Goal: Find contact information: Find contact information

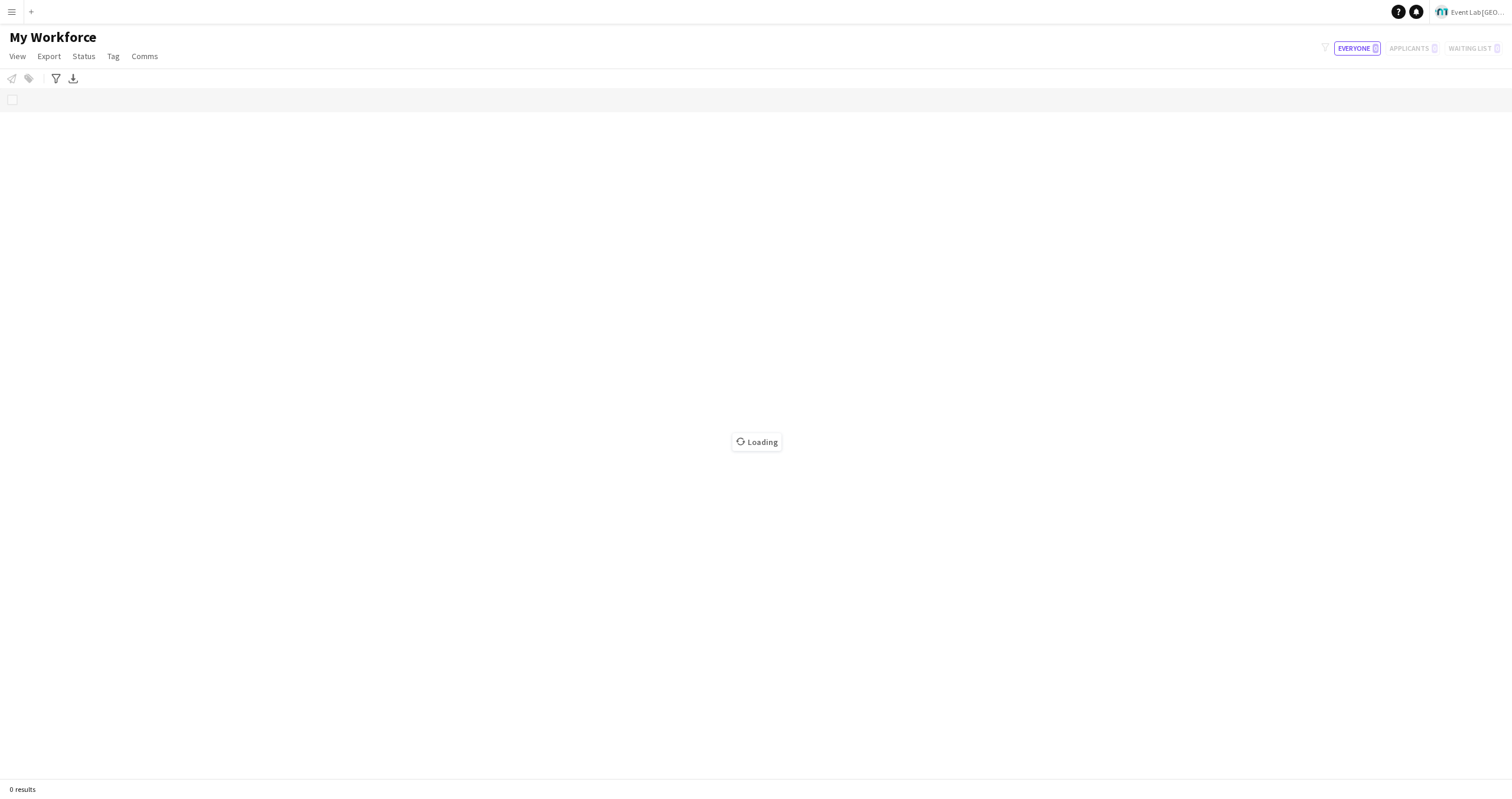
click at [367, 69] on div "Notify workforce Add to tag Select at least one crew to tag him or her. Advance…" at bounding box center [756, 78] width 1512 height 19
click at [772, 441] on span "Loading" at bounding box center [757, 442] width 49 height 17
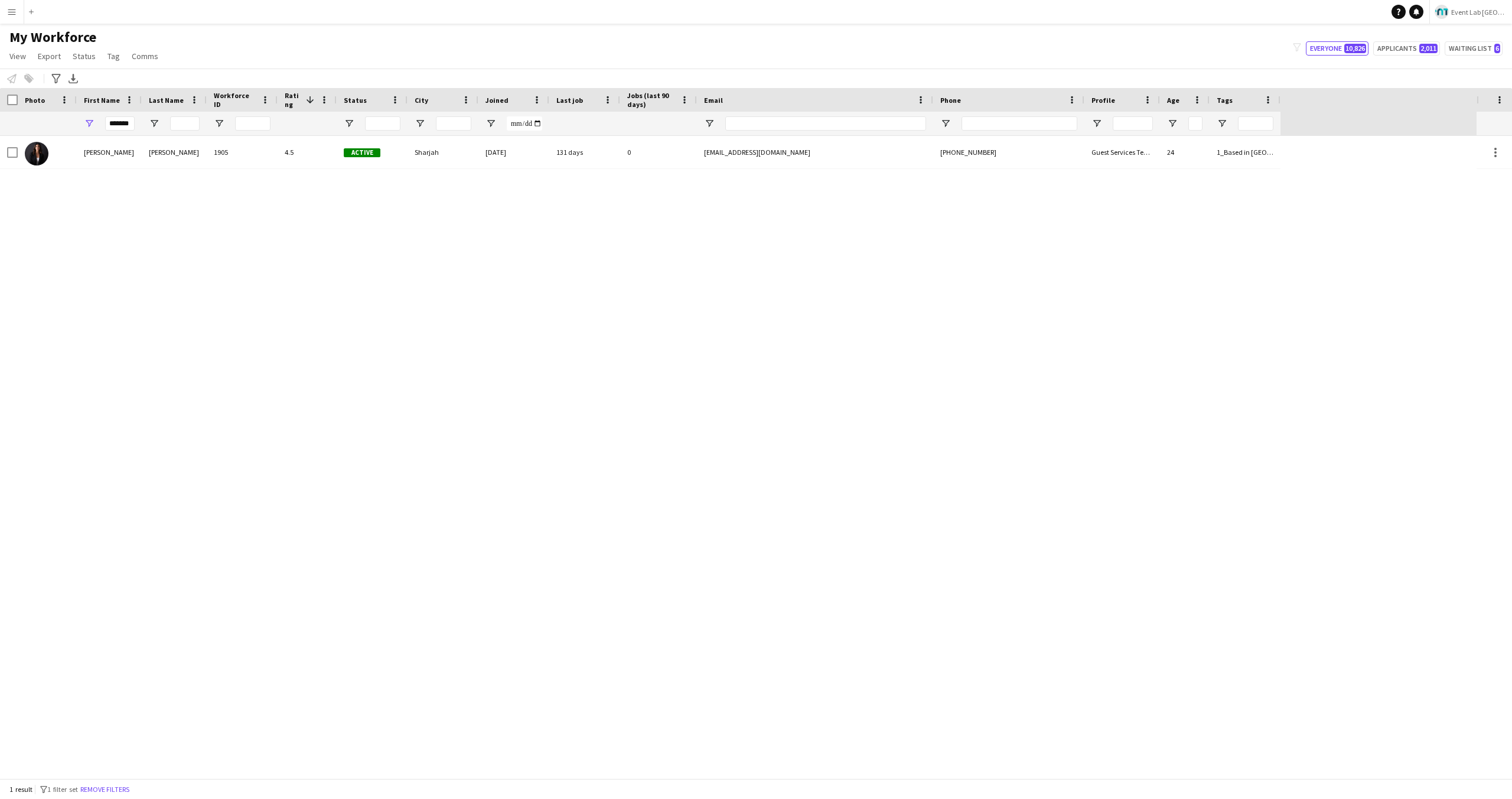
click at [95, 138] on div "[PERSON_NAME]" at bounding box center [109, 151] width 65 height 32
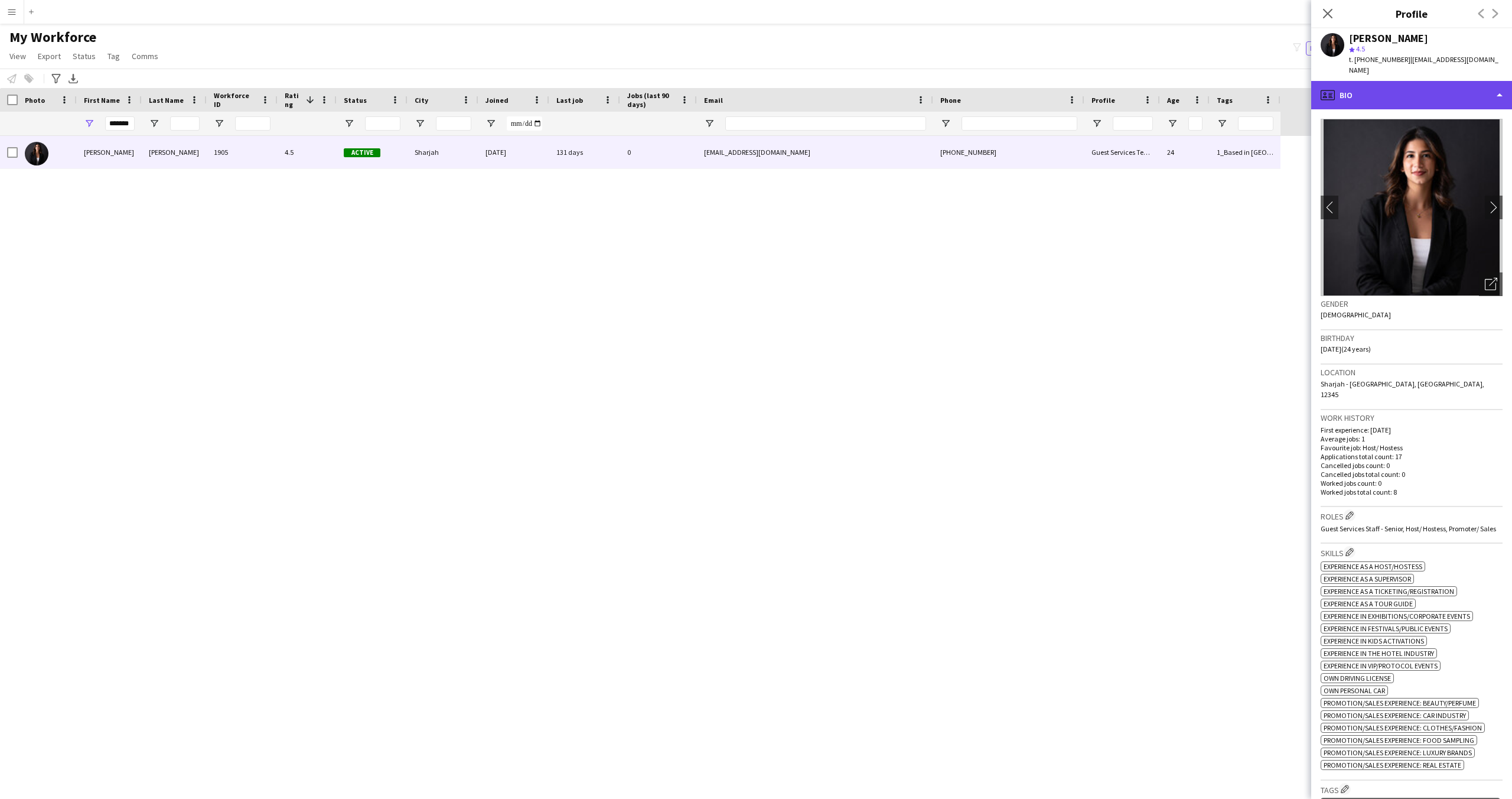
click at [1438, 91] on div "profile Bio" at bounding box center [1411, 95] width 201 height 29
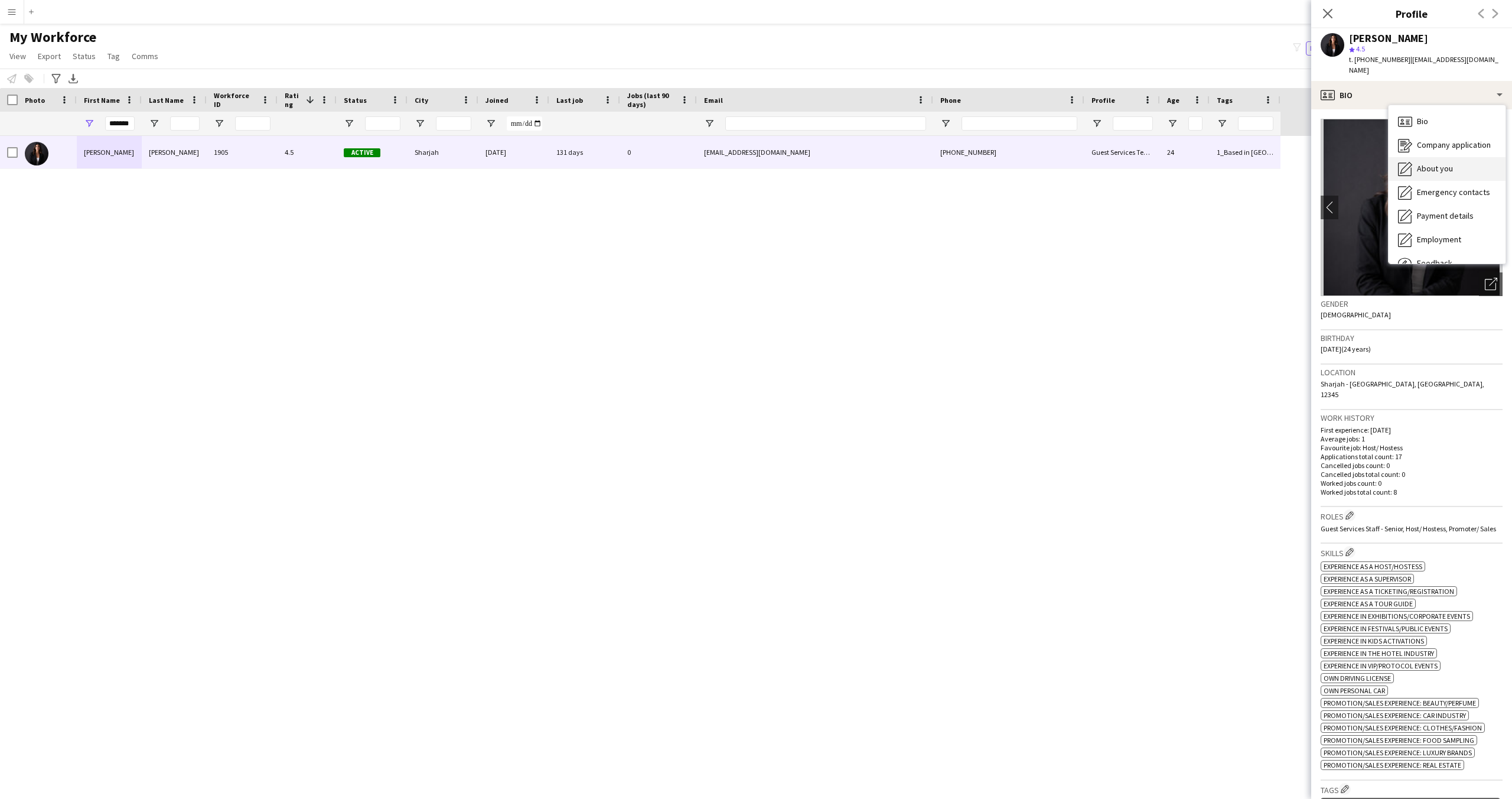
click at [1430, 163] on span "About you" at bounding box center [1435, 168] width 36 height 10
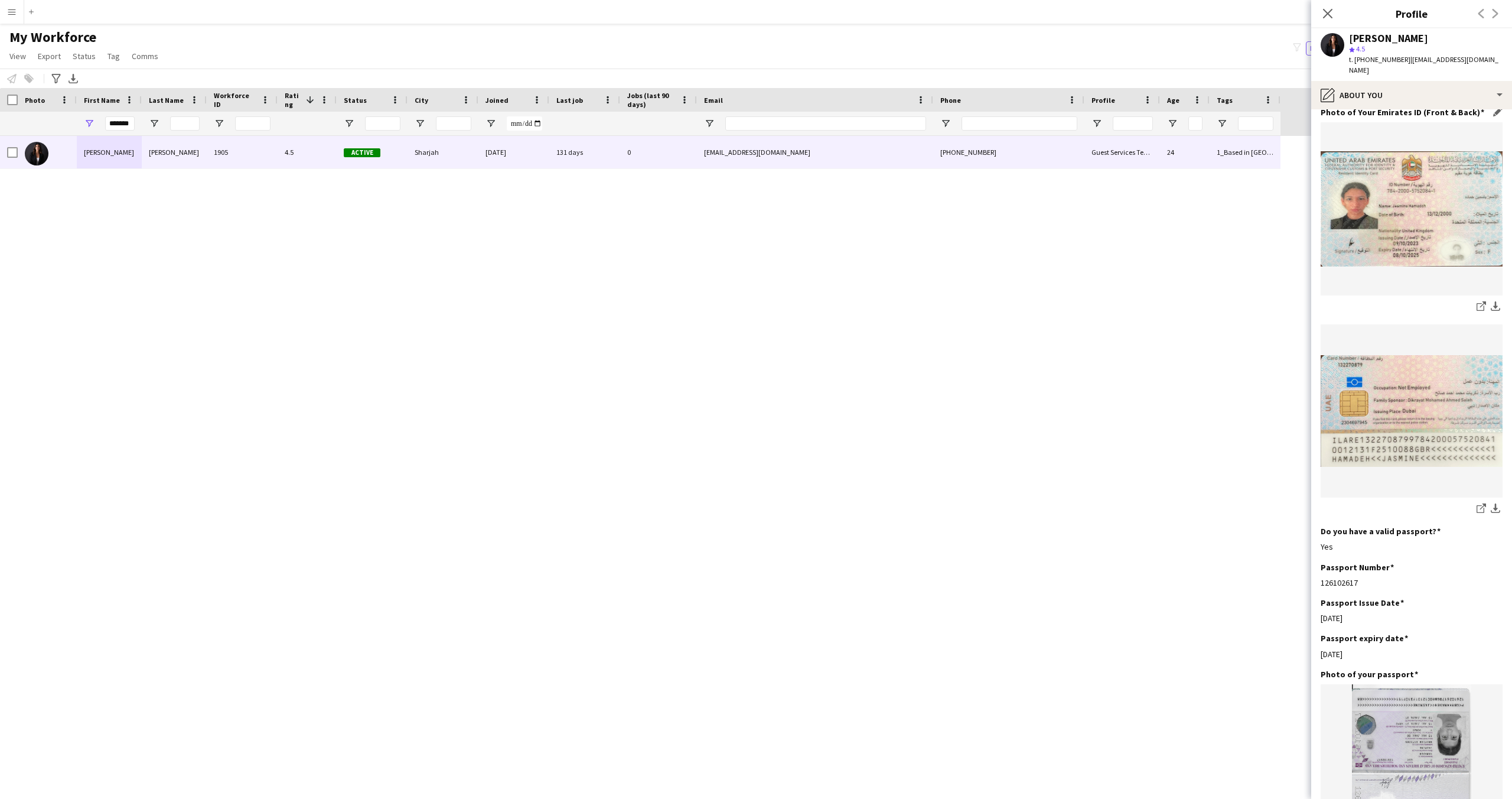
scroll to position [537, 0]
click at [1440, 205] on img at bounding box center [1411, 212] width 182 height 116
click at [1444, 215] on img at bounding box center [1411, 212] width 182 height 116
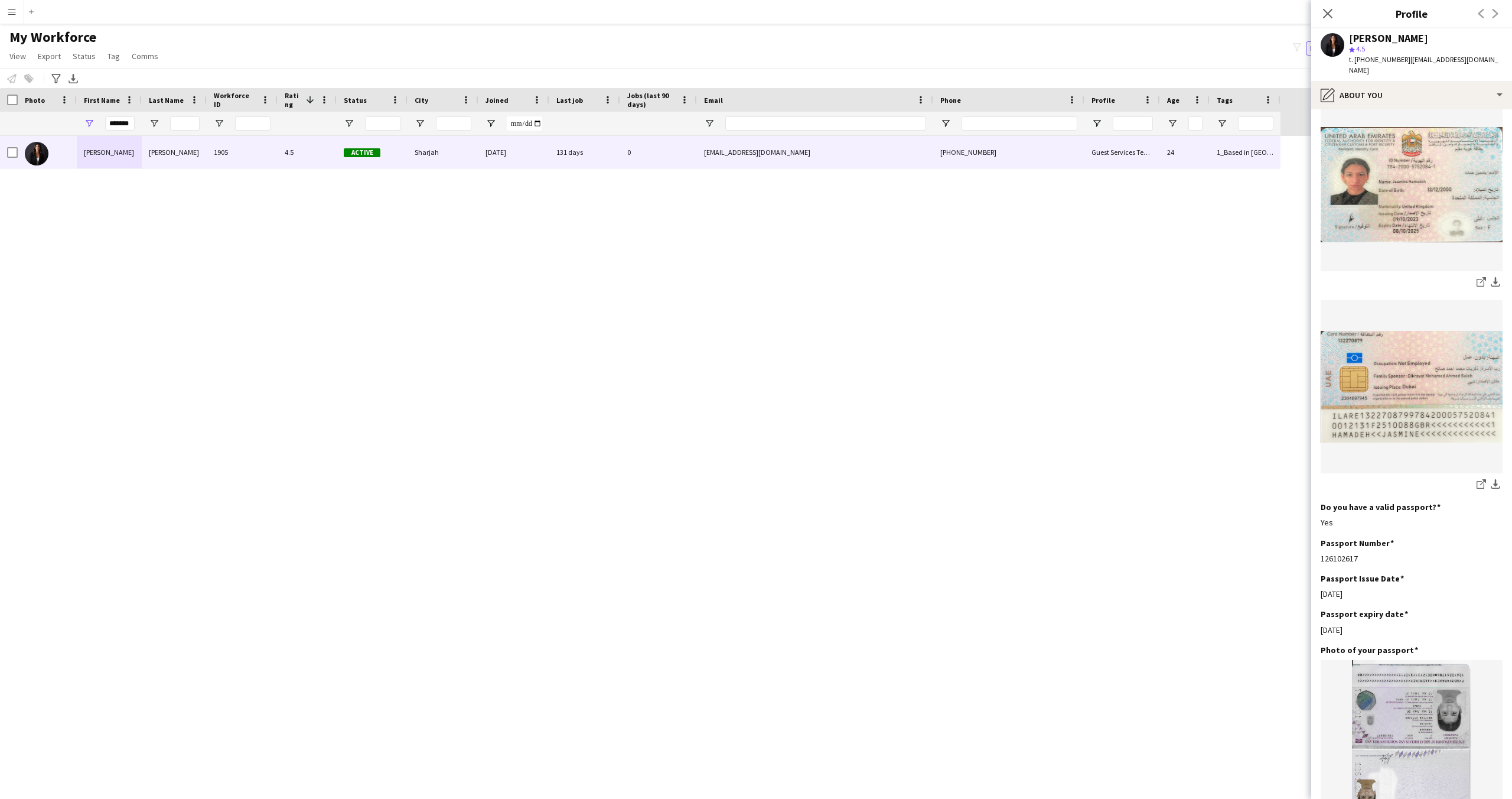
scroll to position [540, 0]
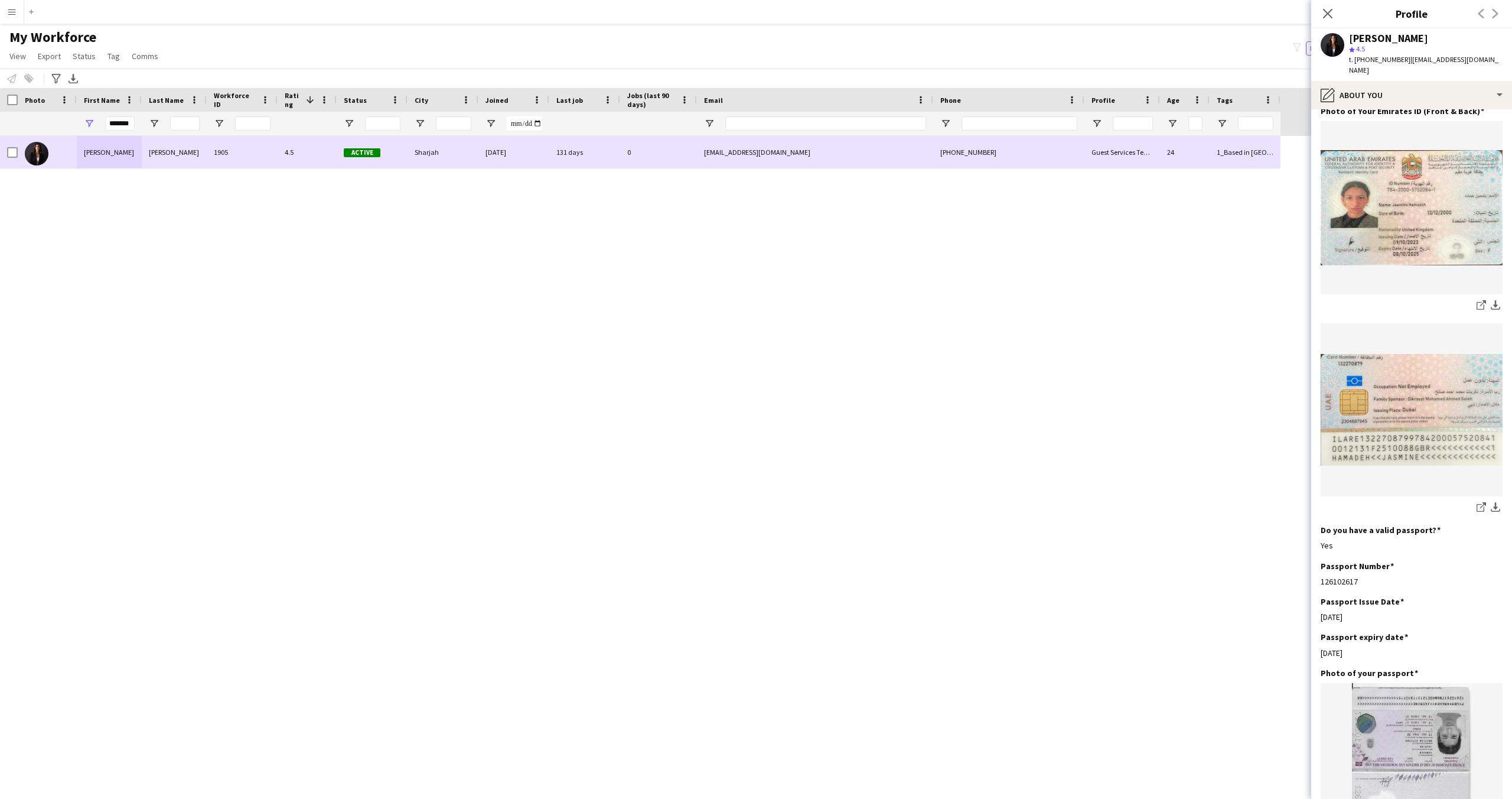
click at [1035, 250] on div "Jasmine Hamadeh 1905 4.5 Active Sharjah 01-05-2024 131 days 0 jazminehamadeh@gm…" at bounding box center [739, 457] width 1477 height 642
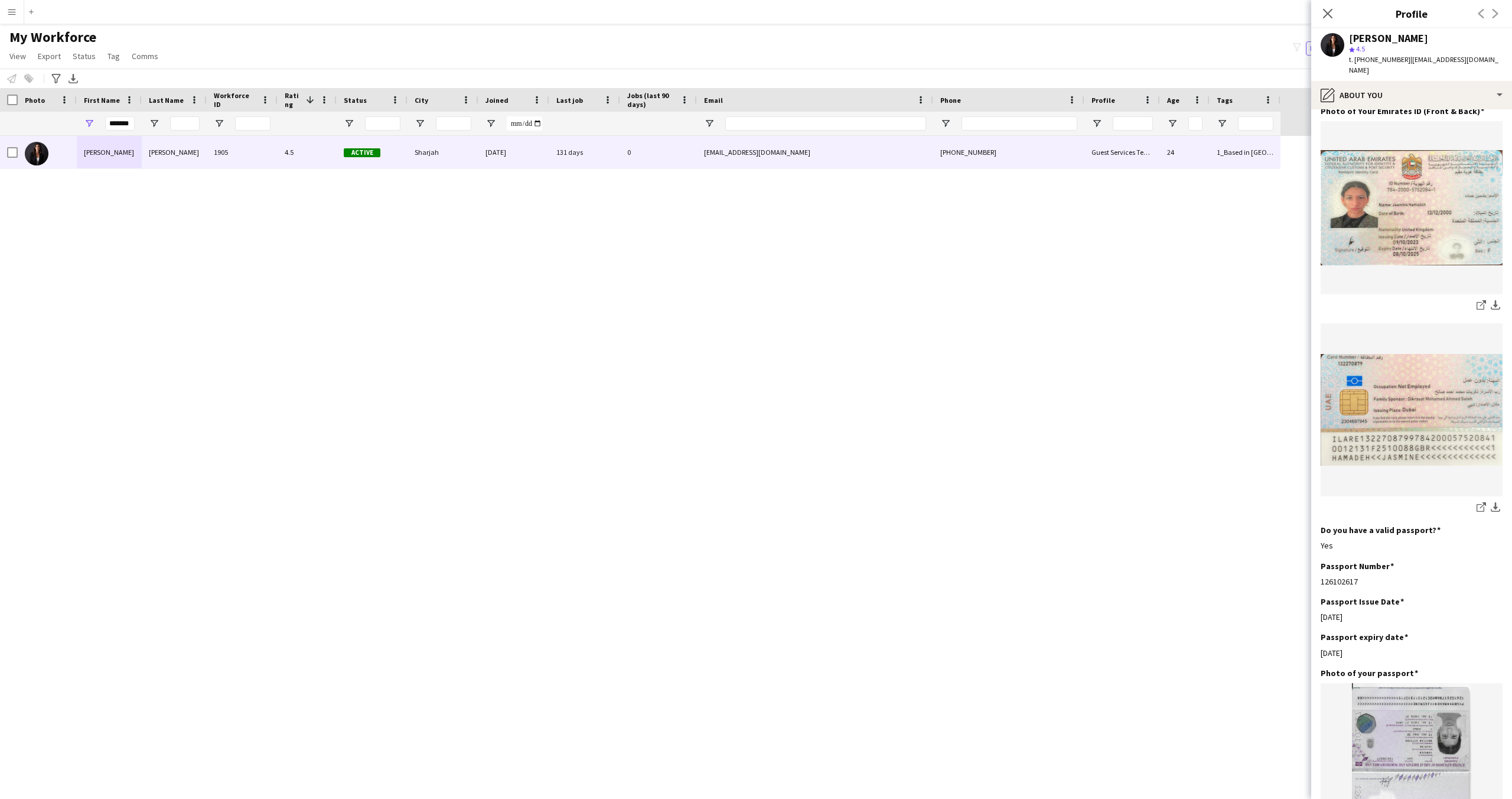
click at [1327, 17] on icon "Close pop-in" at bounding box center [1328, 13] width 10 height 10
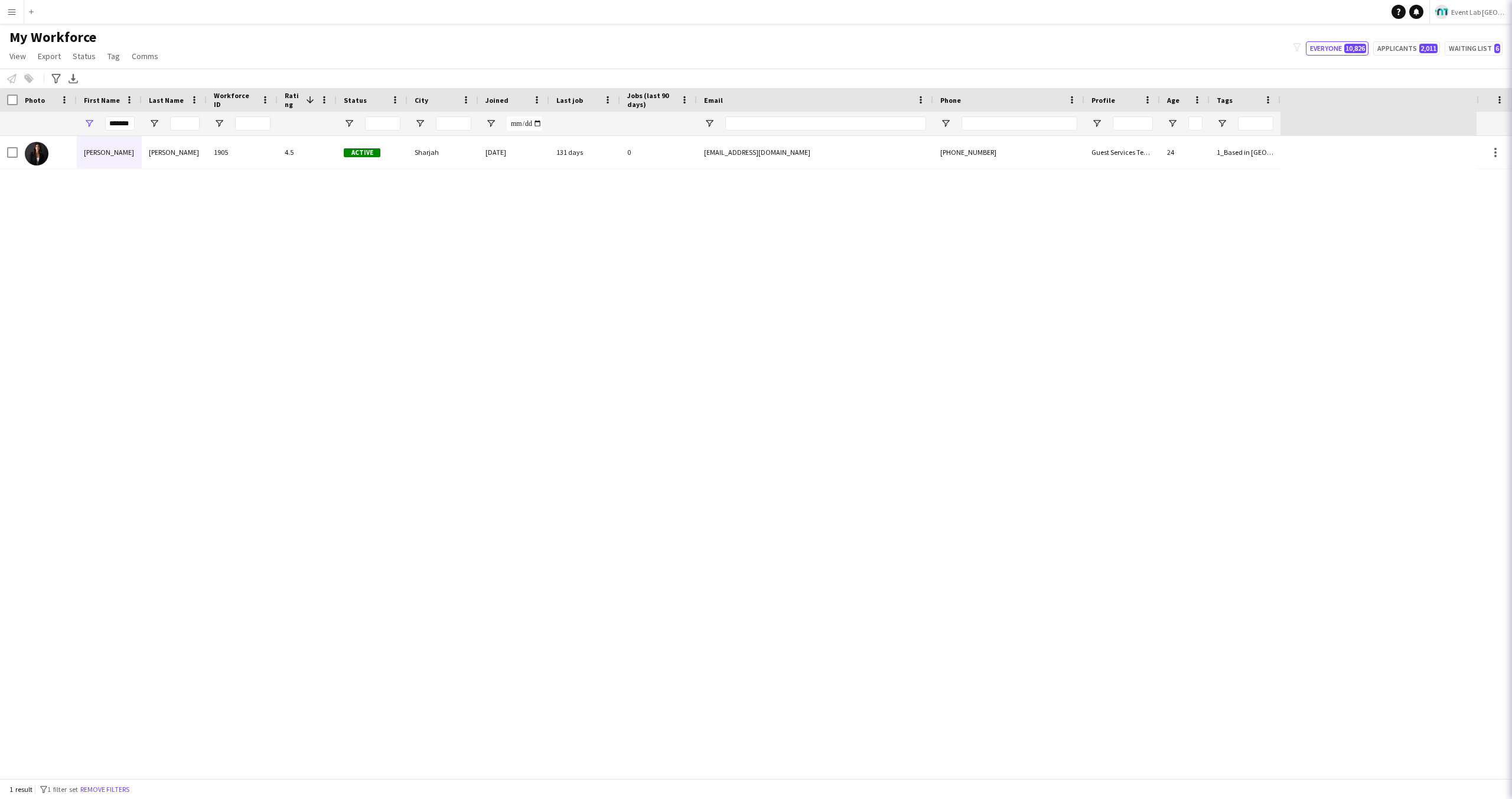
click at [1149, 50] on div "My Workforce View Views Default view New view Update view Delete view Edit name…" at bounding box center [756, 49] width 1512 height 40
click at [667, 61] on div "My Workforce View Views Default view New view Update view Delete view Edit name…" at bounding box center [756, 49] width 1512 height 40
click at [131, 786] on button "Remove filters" at bounding box center [105, 789] width 54 height 13
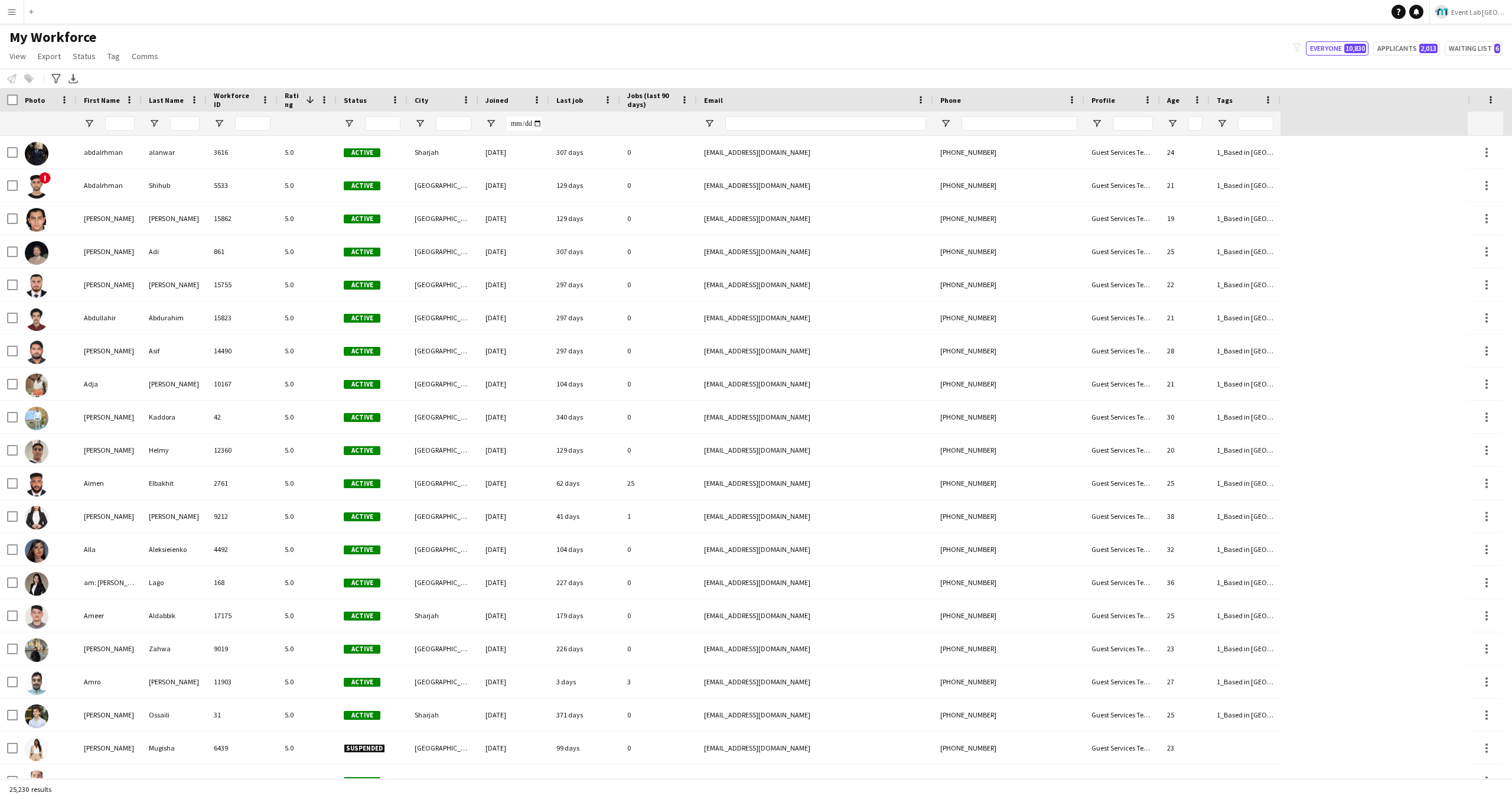
click at [479, 54] on div "My Workforce View Views Default view New view Update view Delete view Edit name…" at bounding box center [756, 49] width 1512 height 40
click at [125, 126] on input "First Name Filter Input" at bounding box center [120, 124] width 30 height 14
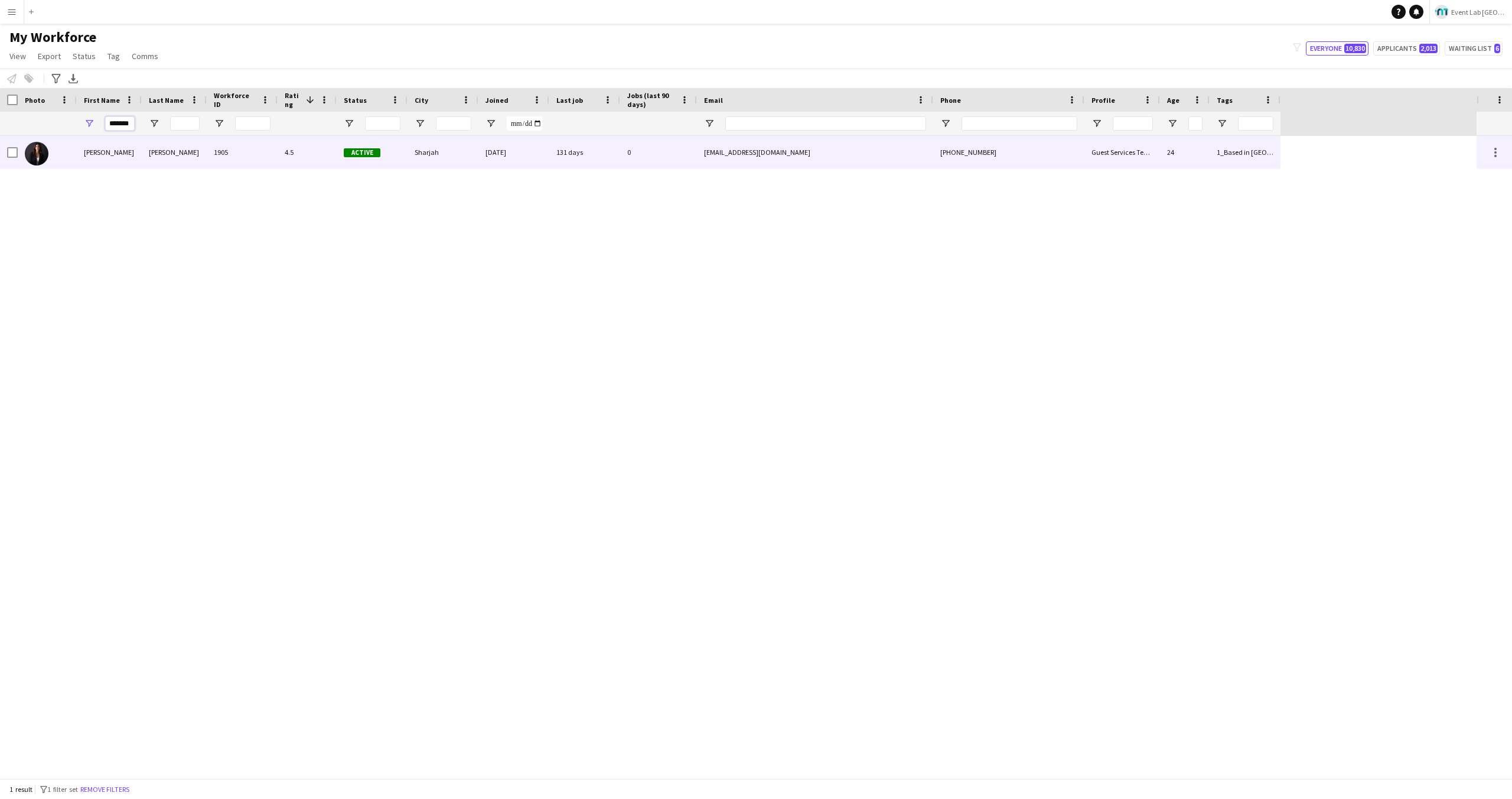
type input "*******"
click at [225, 158] on div "1905" at bounding box center [242, 151] width 70 height 32
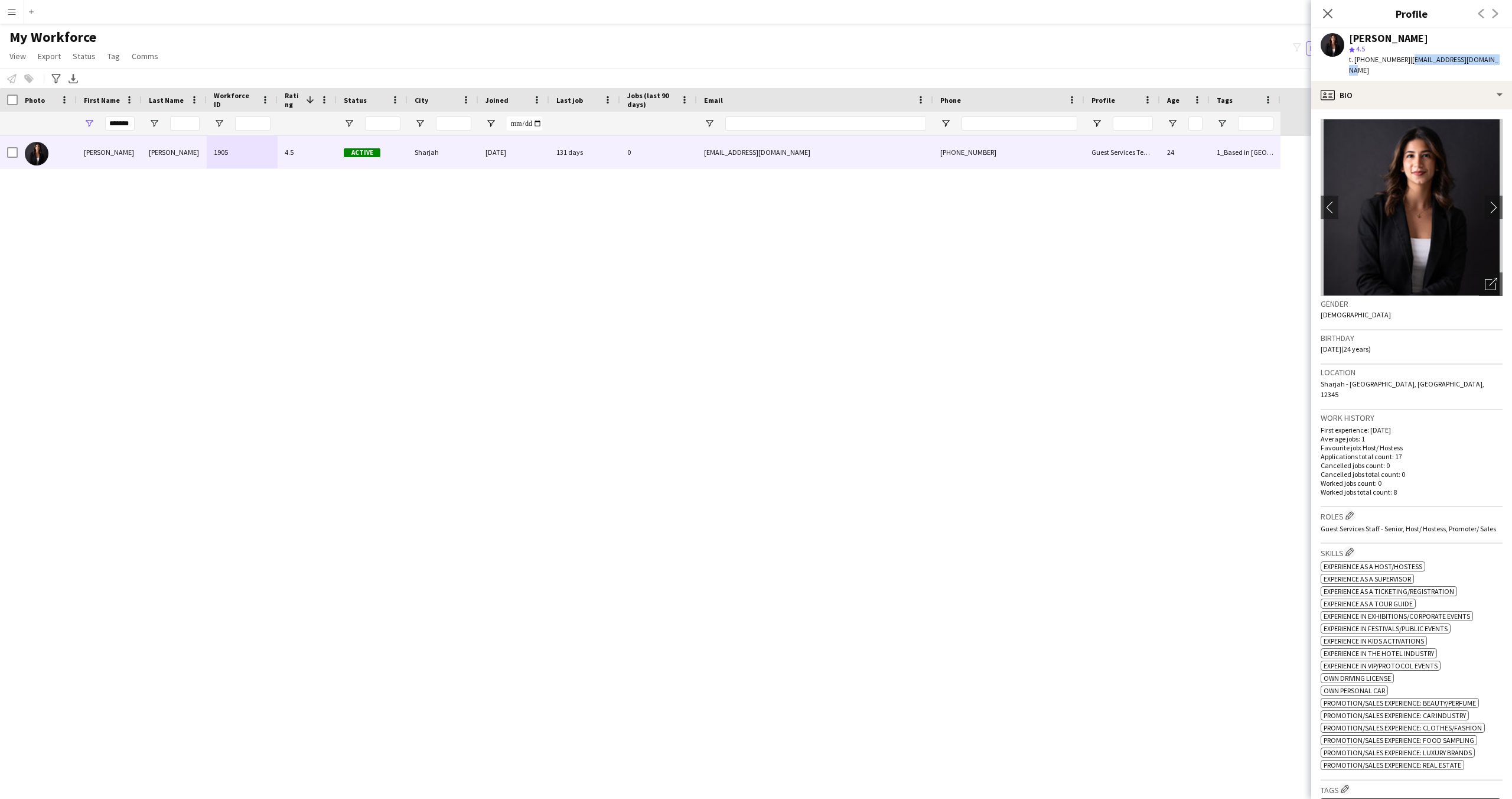
drag, startPoint x: 1405, startPoint y: 62, endPoint x: 1495, endPoint y: 60, distance: 90.0
click at [1495, 60] on div "[PERSON_NAME] star 4.5 t. [PHONE_NUMBER] | [EMAIL_ADDRESS][DOMAIN_NAME]" at bounding box center [1411, 55] width 201 height 52
copy span "[EMAIL_ADDRESS][DOMAIN_NAME]"
click at [1328, 15] on icon "Close pop-in" at bounding box center [1328, 13] width 11 height 11
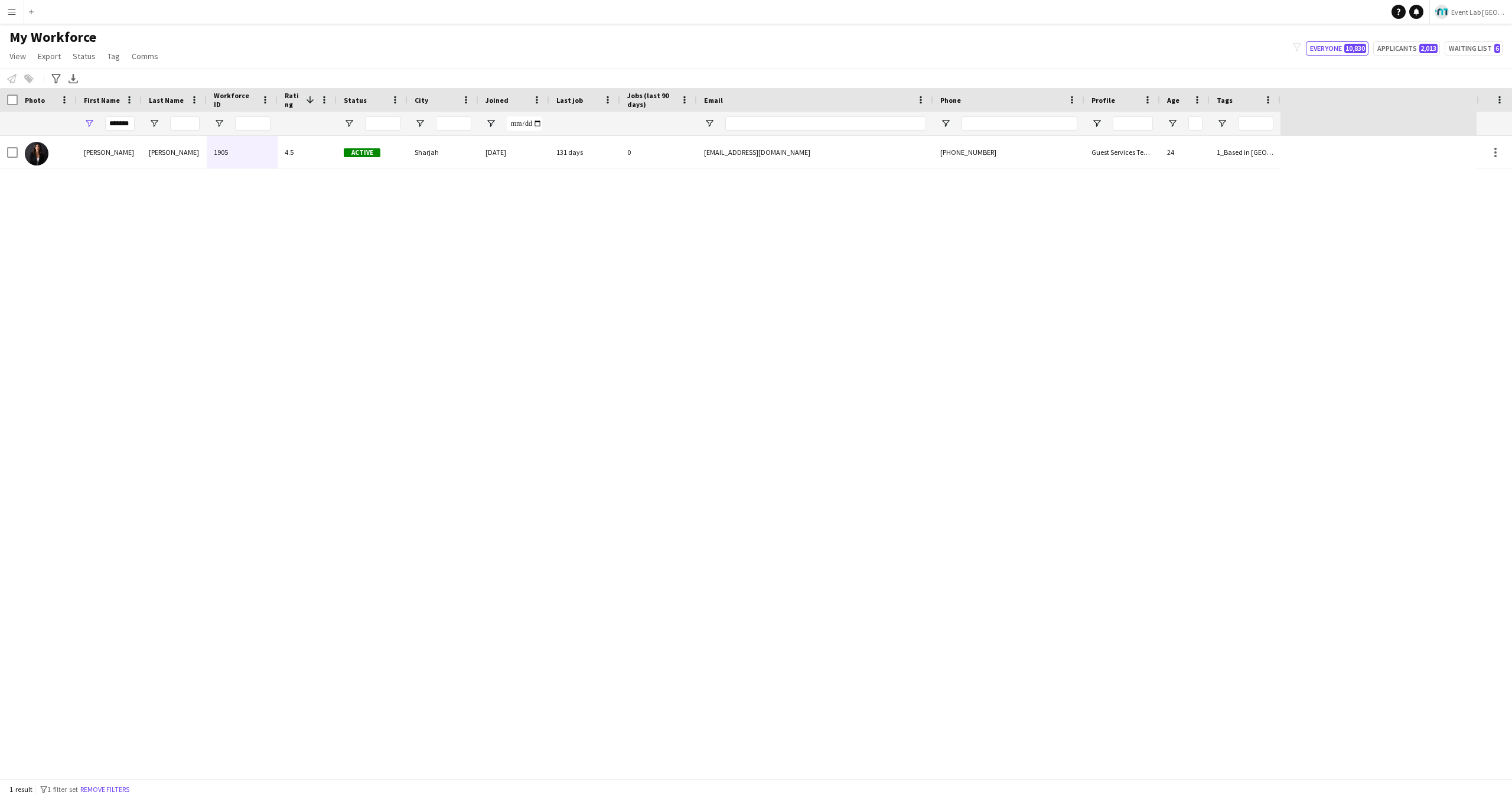
click at [538, 151] on div "[DATE]" at bounding box center [513, 151] width 70 height 32
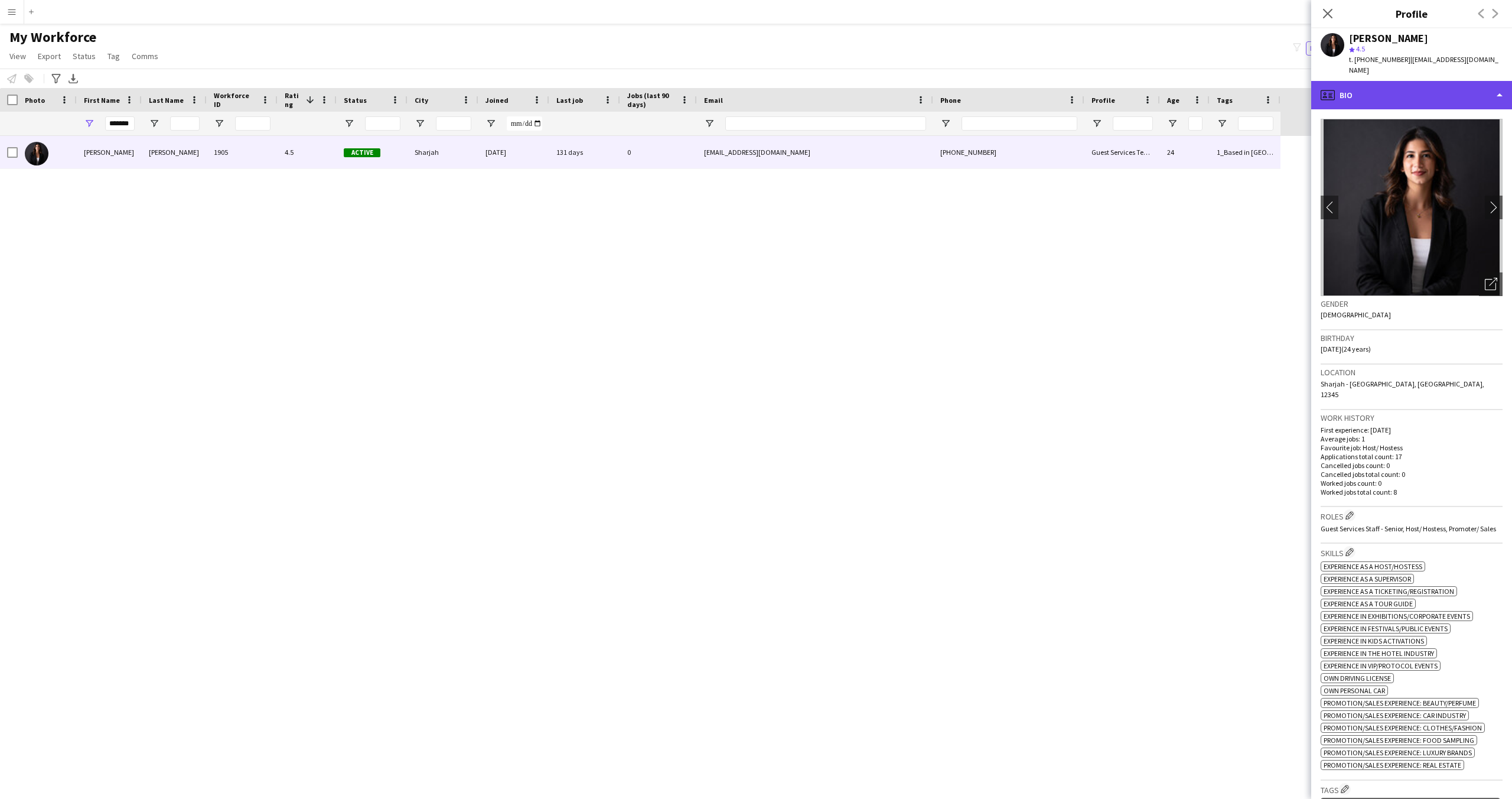
click at [1413, 84] on div "profile Bio" at bounding box center [1411, 95] width 201 height 29
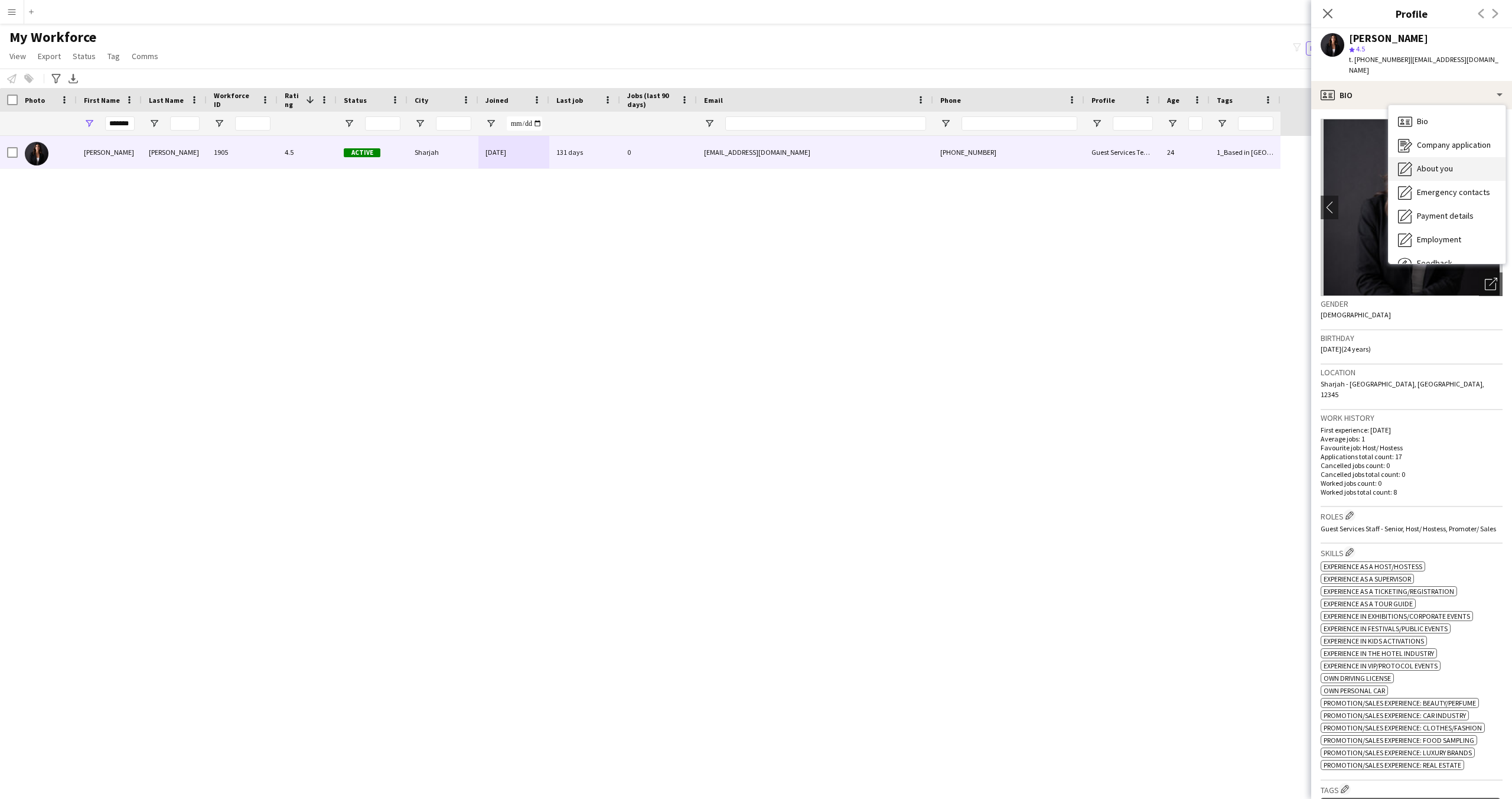
click at [1440, 158] on div "About you About you" at bounding box center [1447, 169] width 117 height 24
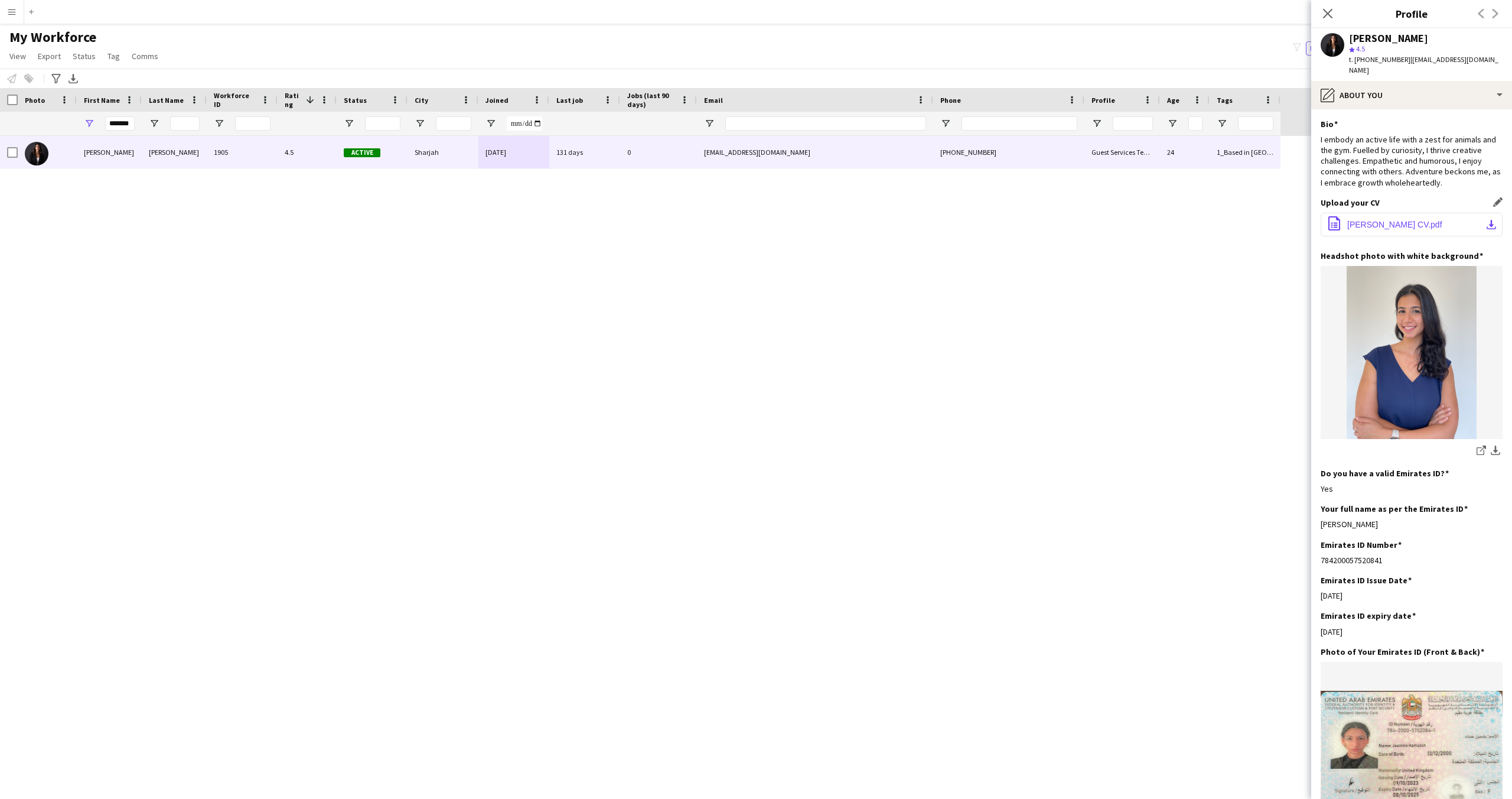
click at [1422, 220] on span "[PERSON_NAME] CV.pdf" at bounding box center [1395, 225] width 95 height 10
click at [1364, 506] on div "Your full name as per the Emirates ID Edit this field [PERSON_NAME]" at bounding box center [1411, 521] width 182 height 36
drag, startPoint x: 1387, startPoint y: 515, endPoint x: 1318, endPoint y: 517, distance: 69.0
click at [1318, 517] on app-section-data-types "Bio Edit this field I embody an active life with a zest for animals and the gym…" at bounding box center [1411, 454] width 201 height 689
copy div "[PERSON_NAME]"
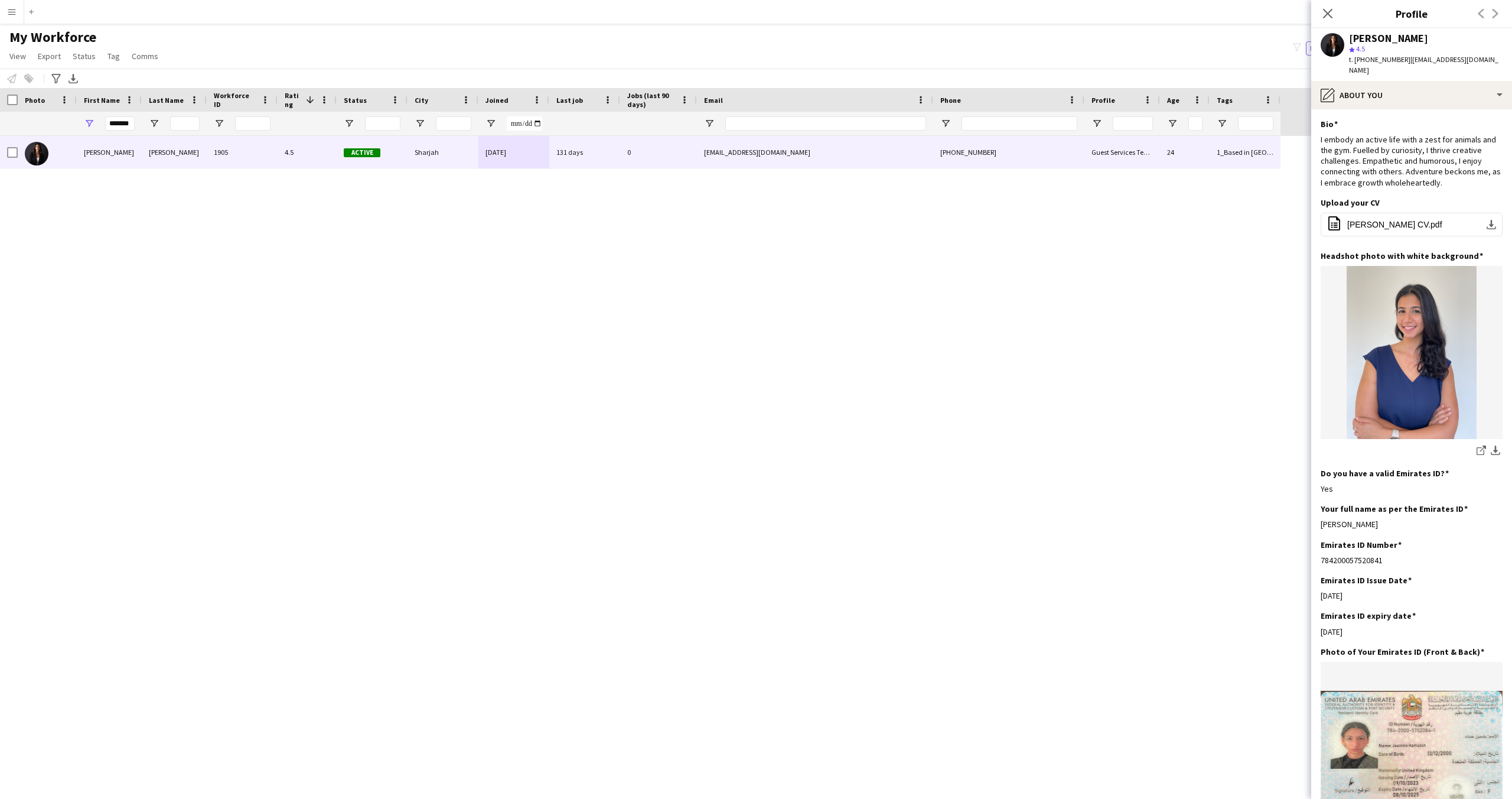
click at [1454, 58] on span "| [EMAIL_ADDRESS][DOMAIN_NAME]" at bounding box center [1424, 64] width 150 height 19
drag, startPoint x: 1493, startPoint y: 58, endPoint x: 1405, endPoint y: 60, distance: 88.0
click at [1405, 60] on span "| [EMAIL_ADDRESS][DOMAIN_NAME]" at bounding box center [1424, 64] width 150 height 19
copy span "[EMAIL_ADDRESS][DOMAIN_NAME]"
